Goal: Navigation & Orientation: Find specific page/section

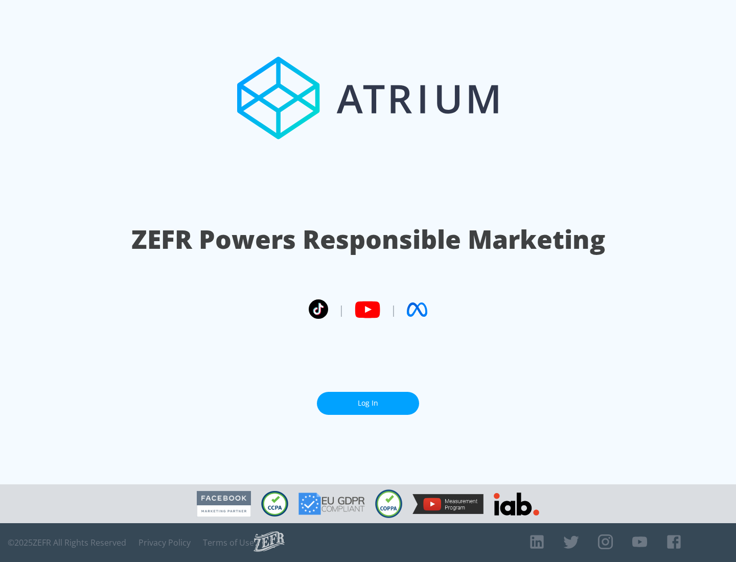
click at [368, 399] on link "Log In" at bounding box center [368, 403] width 102 height 23
